Goal: Information Seeking & Learning: Understand process/instructions

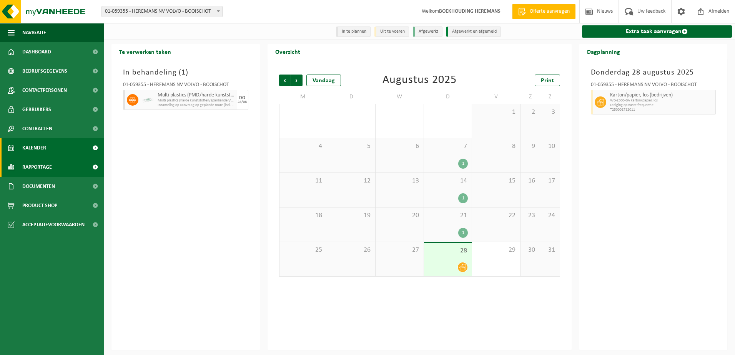
click at [30, 166] on span "Rapportage" at bounding box center [37, 167] width 30 height 19
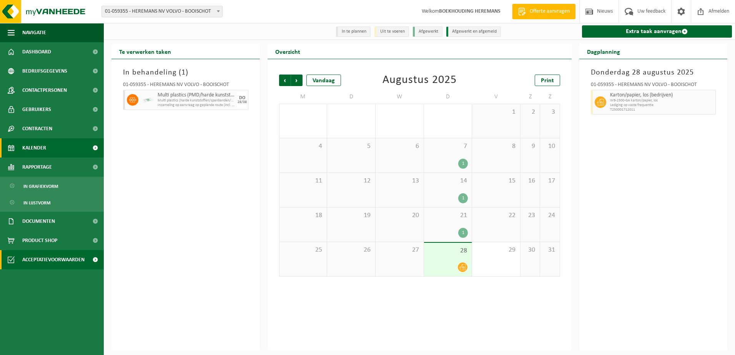
click at [39, 256] on span "Acceptatievoorwaarden" at bounding box center [53, 259] width 62 height 19
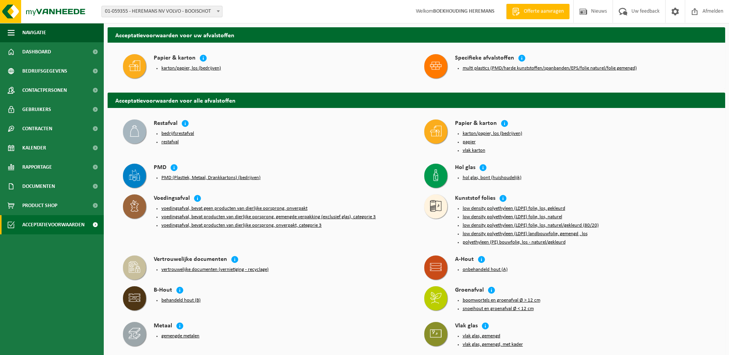
click at [569, 68] on button "multi plastics (PMD/harde kunststoffen/spanbanden/EPS/folie naturel/folie gemen…" at bounding box center [550, 68] width 174 height 6
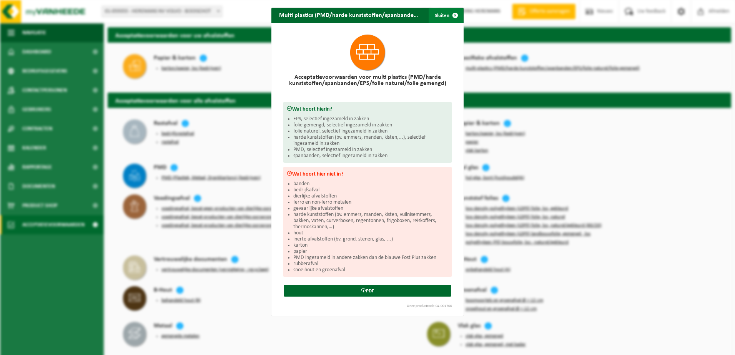
click at [442, 13] on button "Sluiten" at bounding box center [446, 15] width 34 height 15
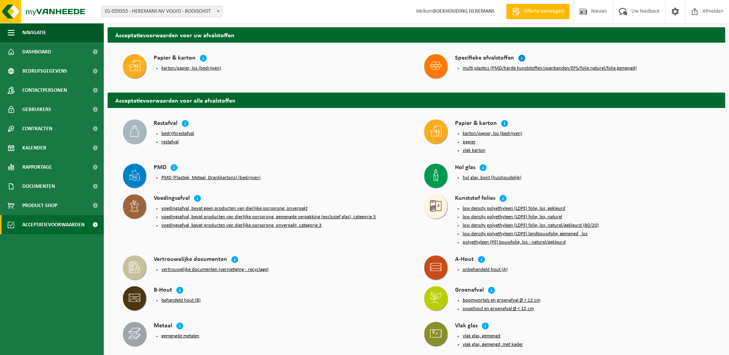
click at [520, 55] on icon at bounding box center [522, 58] width 8 height 8
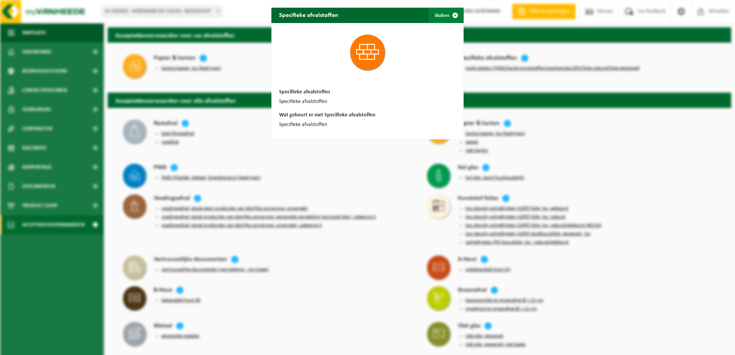
click at [454, 12] on span "button" at bounding box center [454, 15] width 15 height 15
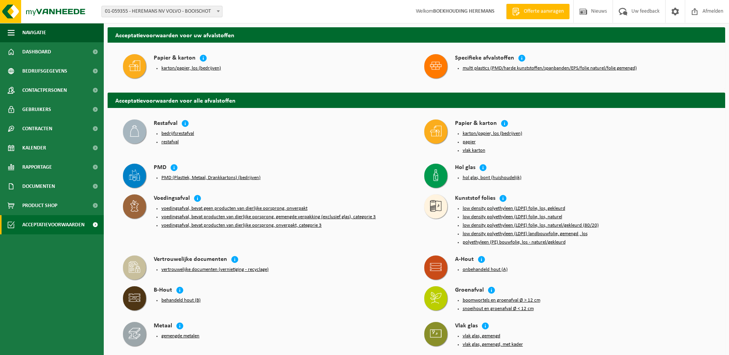
click at [177, 67] on button "karton/papier, los (bedrijven)" at bounding box center [191, 68] width 60 height 6
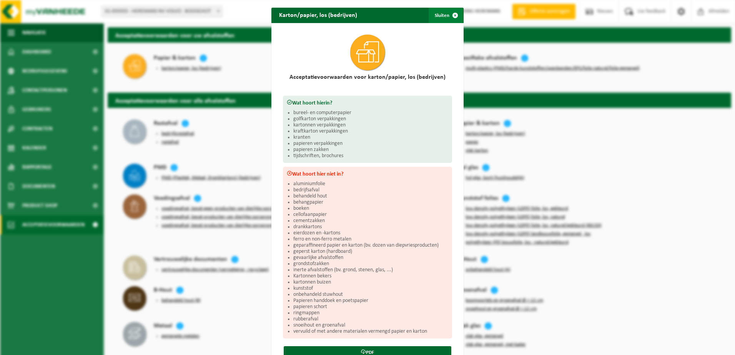
click at [436, 15] on button "Sluiten" at bounding box center [446, 15] width 34 height 15
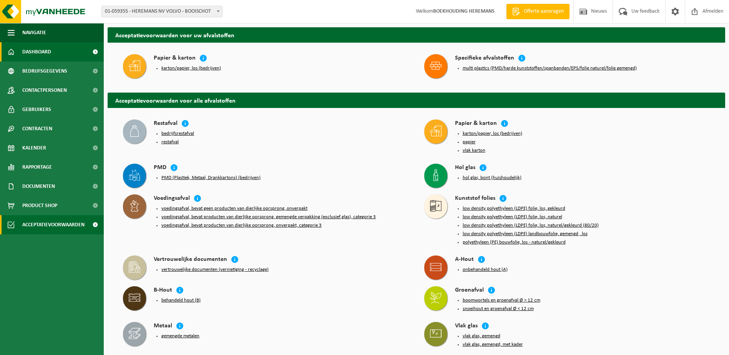
click at [37, 52] on span "Dashboard" at bounding box center [36, 51] width 29 height 19
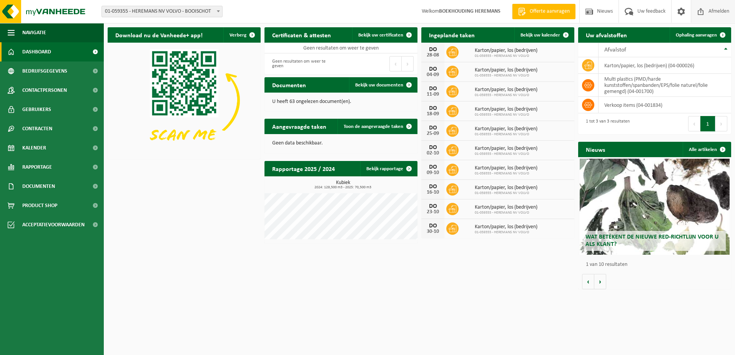
click at [718, 10] on span "Afmelden" at bounding box center [718, 11] width 25 height 23
